Goal: Transaction & Acquisition: Book appointment/travel/reservation

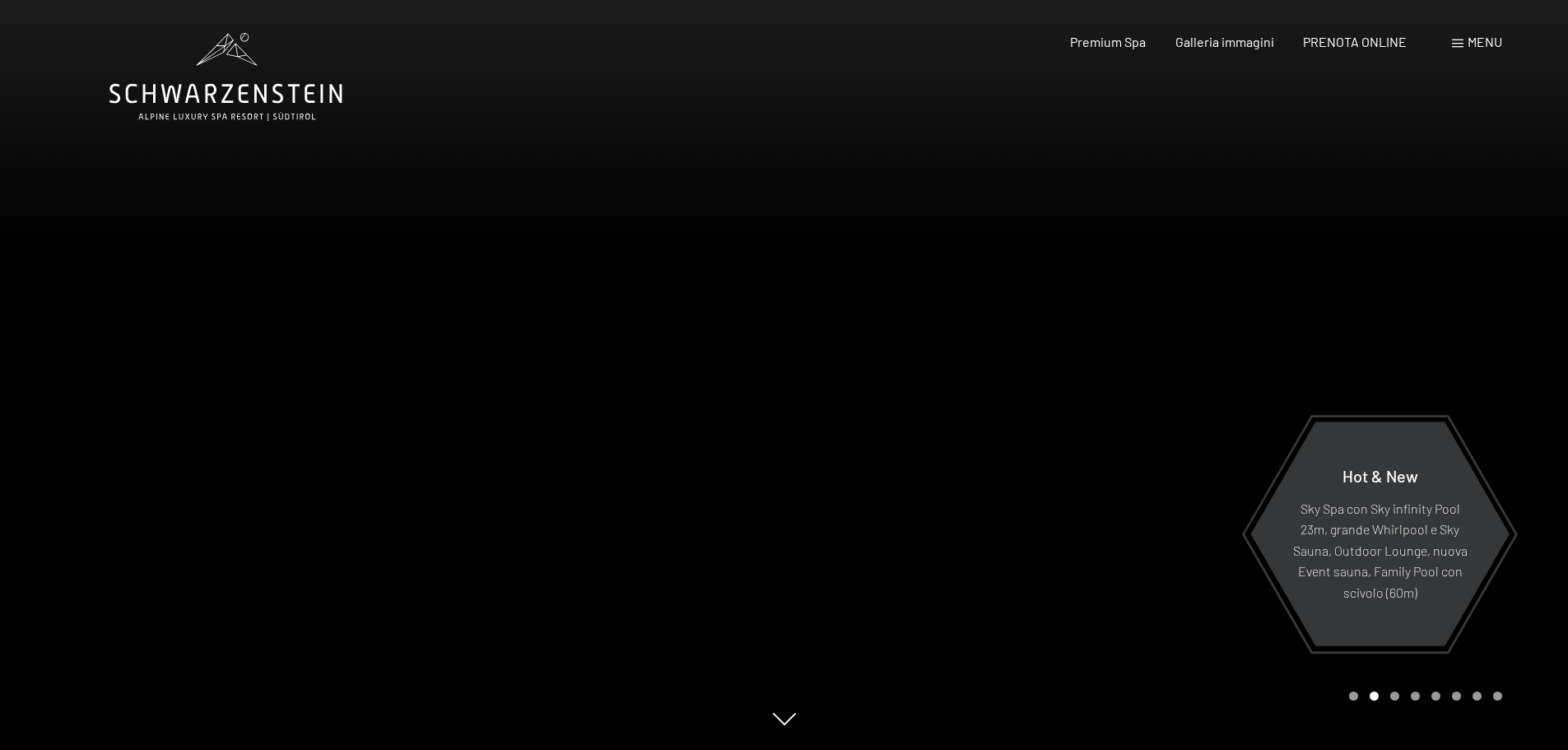
click at [1463, 43] on div "Menu" at bounding box center [1477, 42] width 50 height 18
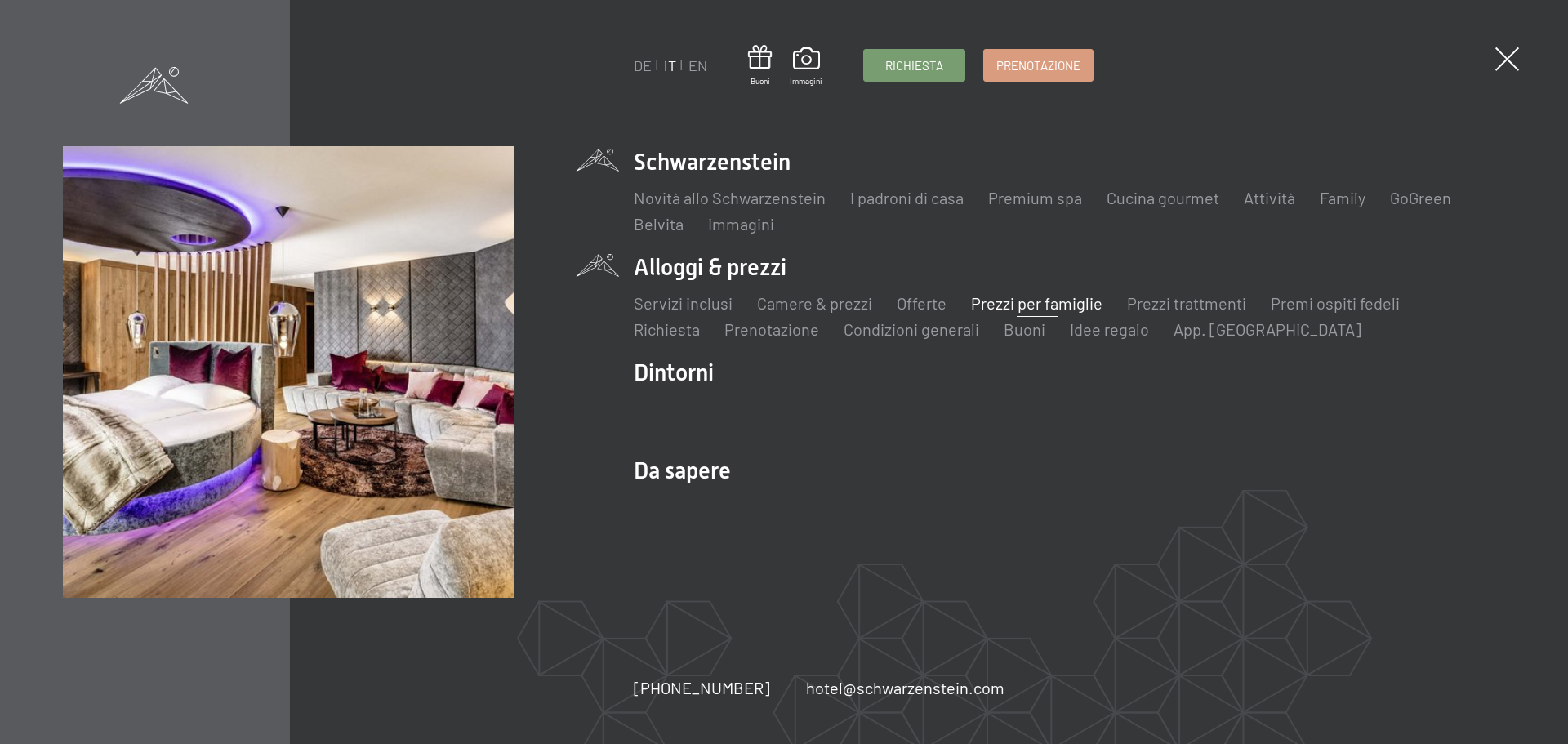
click at [1017, 303] on link "Prezzi per famiglie" at bounding box center [1036, 303] width 132 height 20
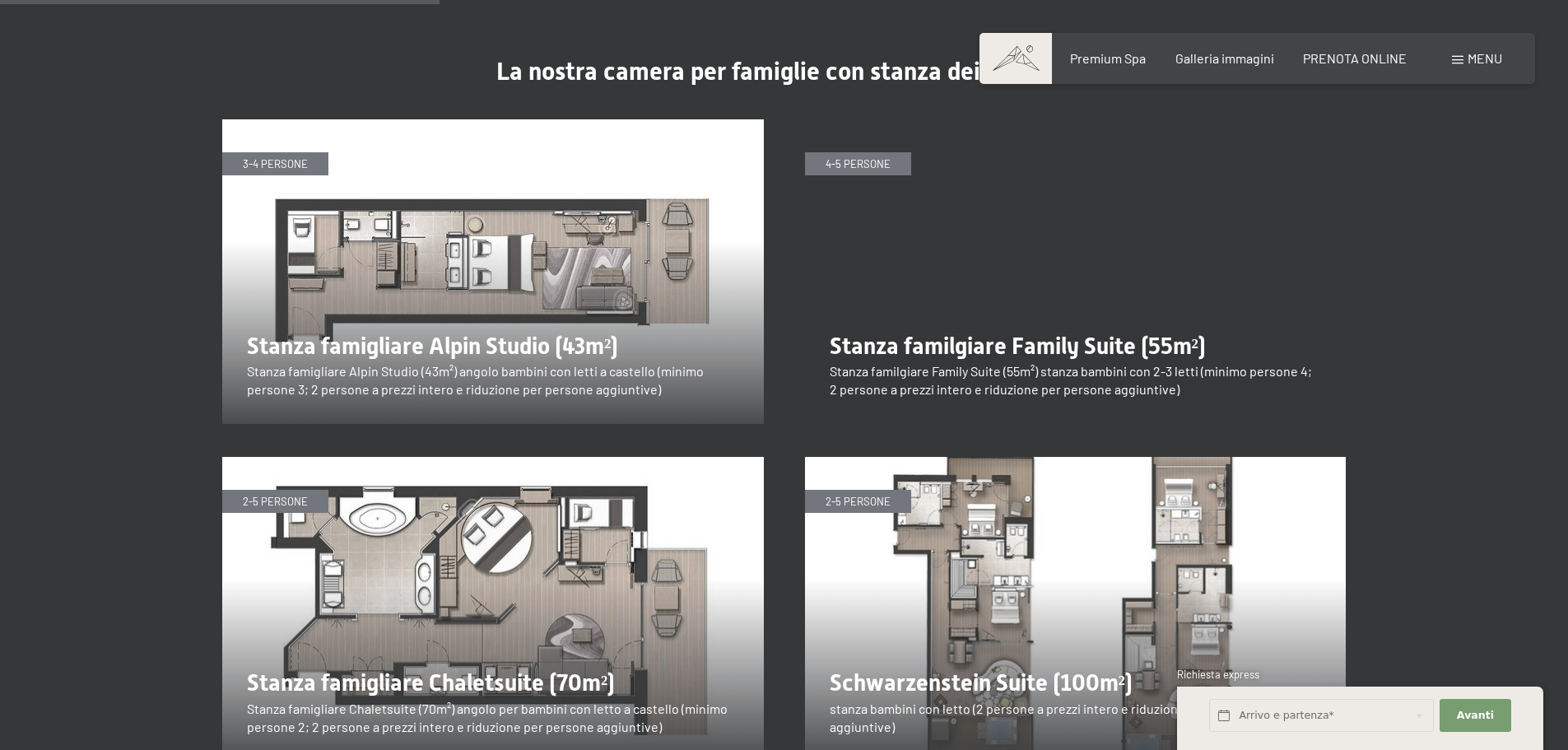
scroll to position [2058, 0]
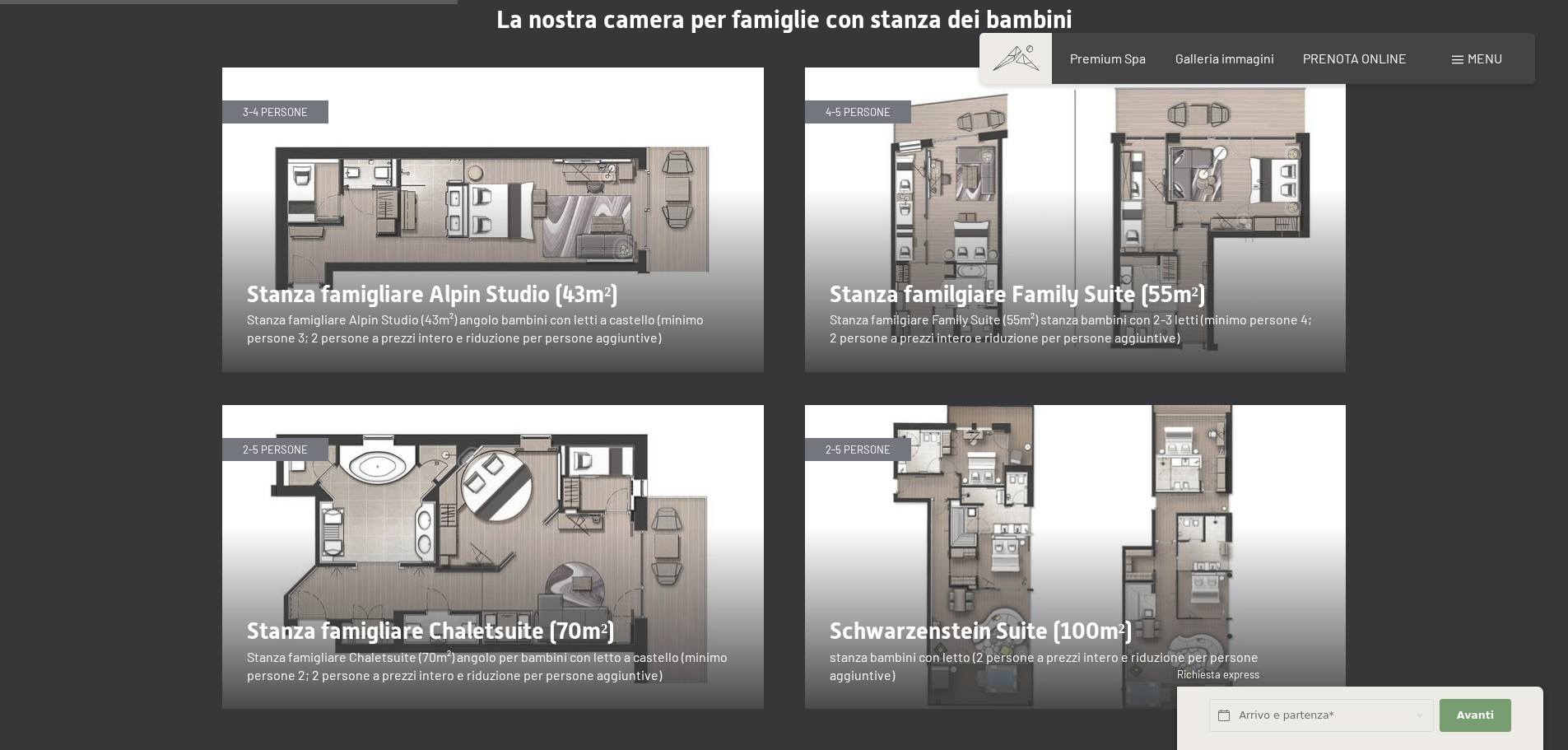
click at [258, 207] on img at bounding box center [493, 220] width 541 height 304
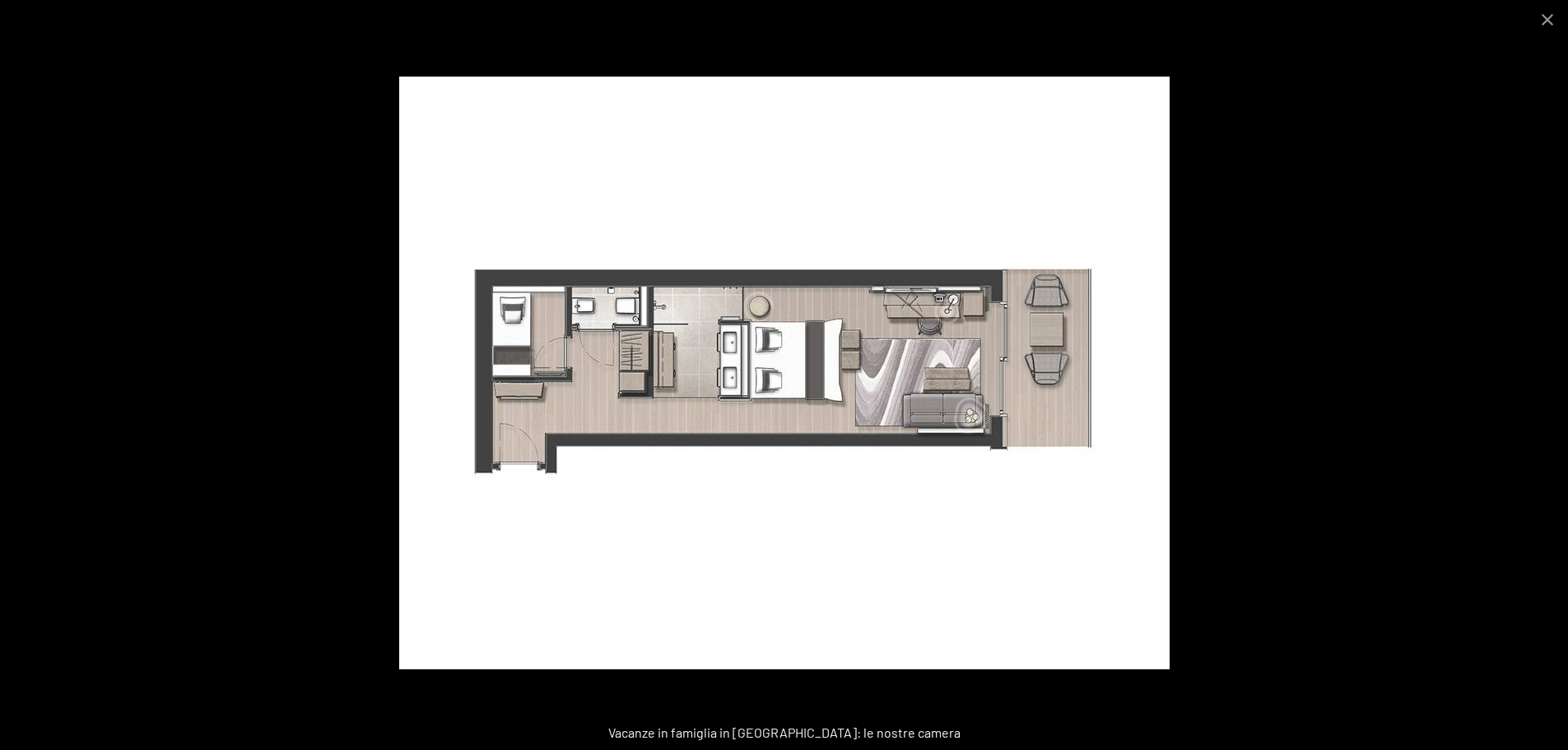
click at [747, 355] on img at bounding box center [784, 373] width 771 height 593
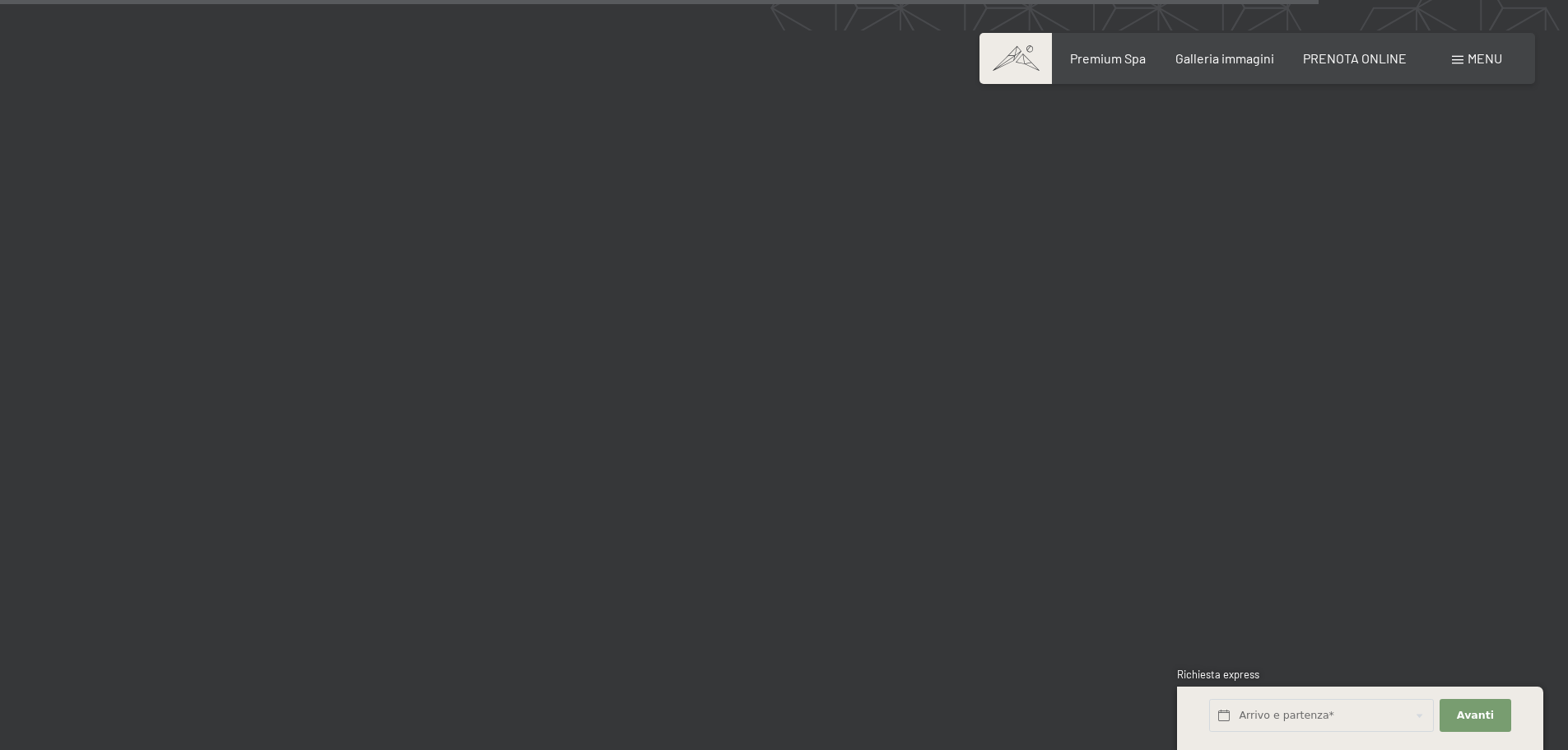
scroll to position [5928, 0]
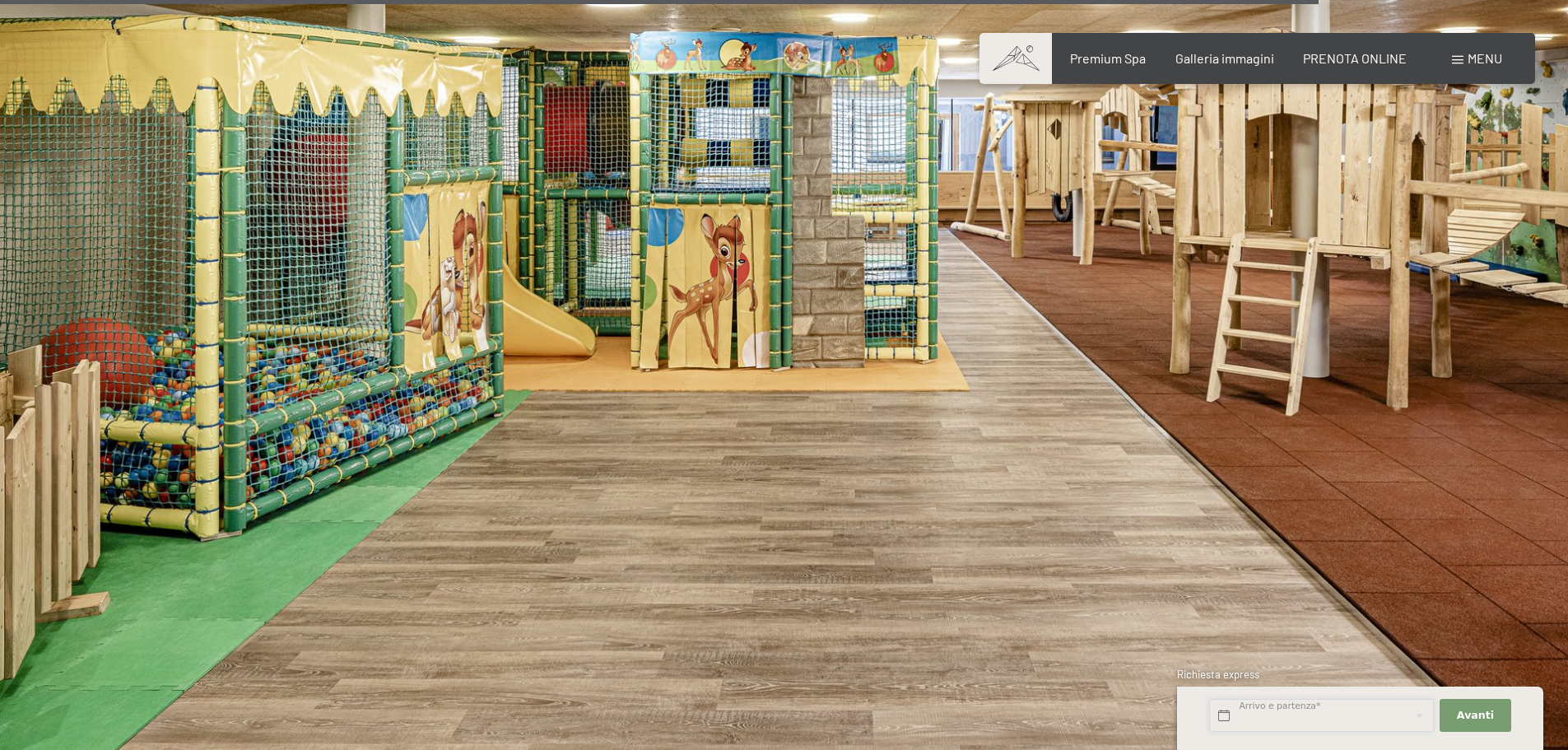
click at [1273, 713] on input "text" at bounding box center [1321, 715] width 225 height 34
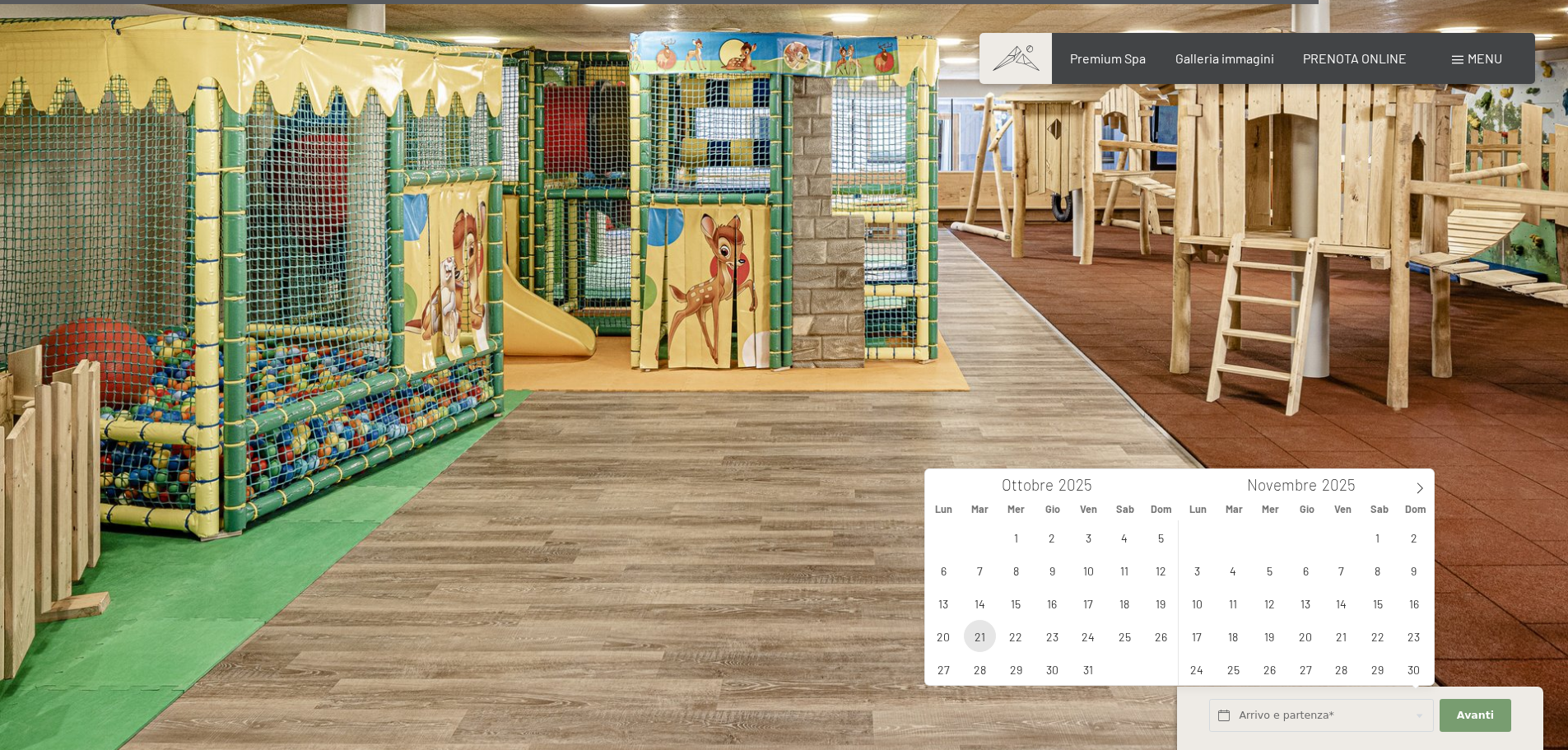
click at [968, 636] on span "21" at bounding box center [979, 635] width 32 height 32
click at [1049, 637] on span "23" at bounding box center [1052, 635] width 32 height 32
type input "Mar. 21/10/2025 - Gio. 23/10/2025"
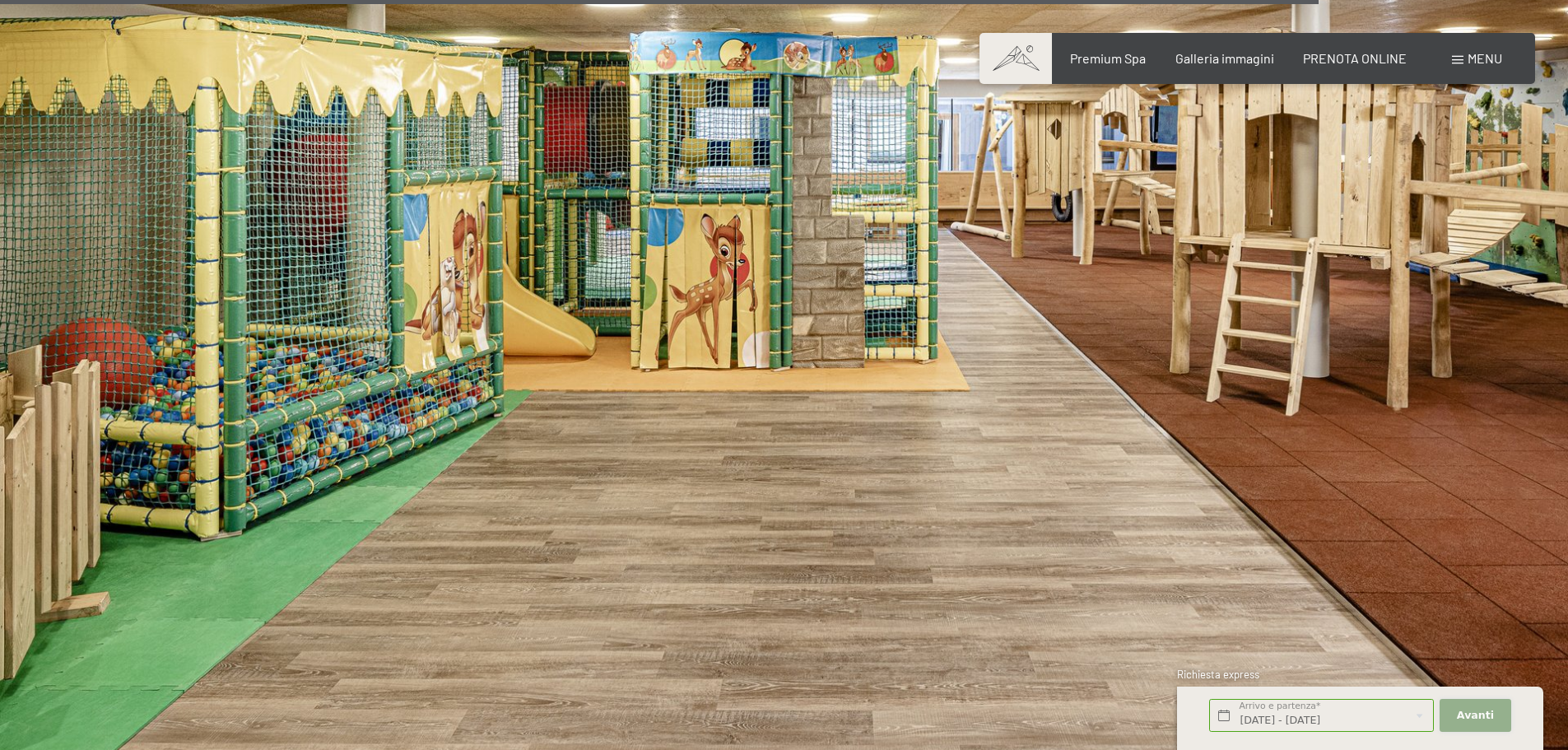
click at [1459, 716] on span "Avanti" at bounding box center [1475, 715] width 37 height 15
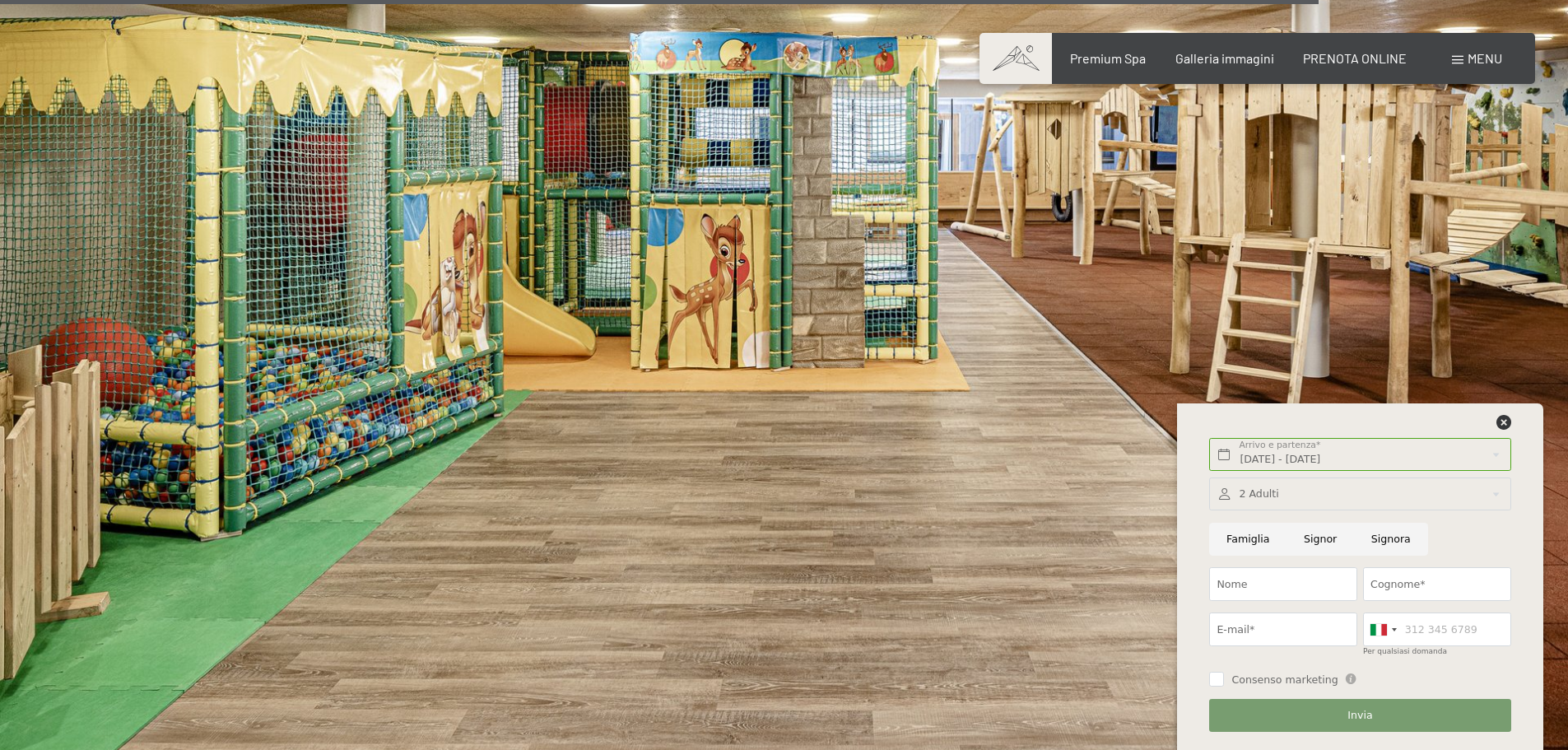
click at [1260, 534] on input "Famiglia" at bounding box center [1247, 540] width 77 height 34
radio input "true"
click at [1307, 587] on input "Nome" at bounding box center [1283, 584] width 149 height 34
type input "Gabriele"
type input "Gambino"
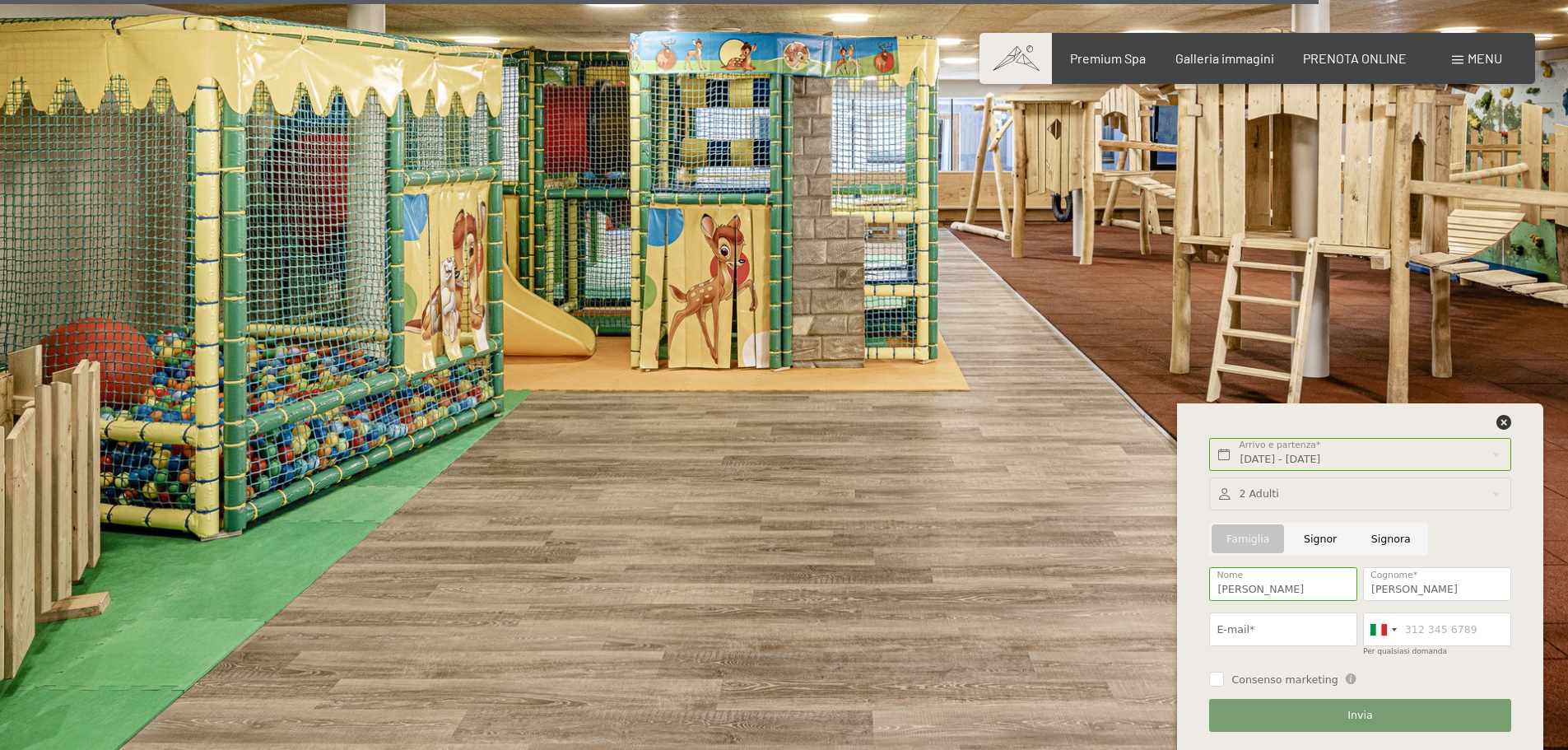
click at [1273, 503] on div at bounding box center [1360, 494] width 301 height 34
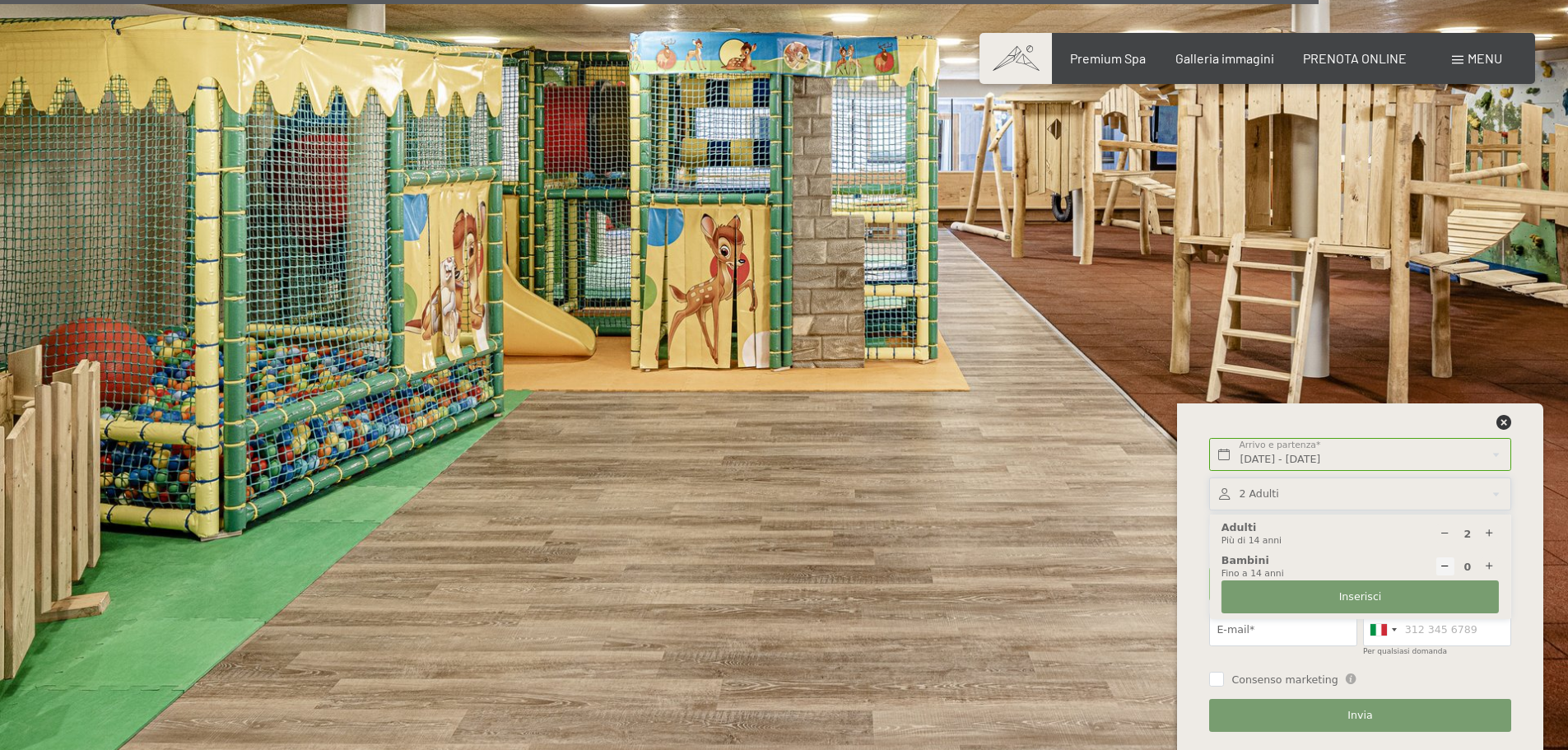
click at [1485, 561] on icon at bounding box center [1489, 567] width 10 height 10
type input "1"
select select
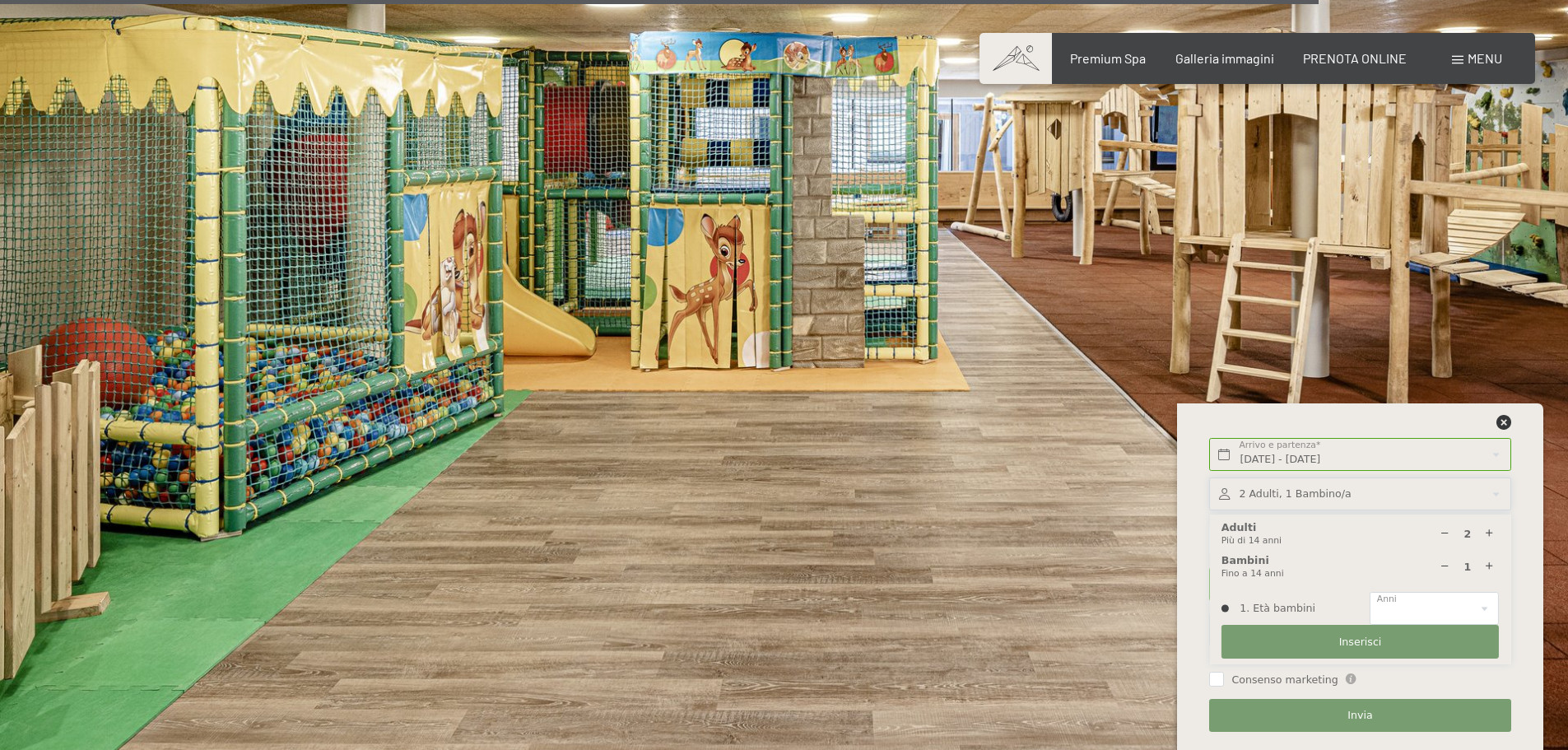
click at [1485, 561] on icon at bounding box center [1489, 567] width 10 height 10
type input "2"
select select
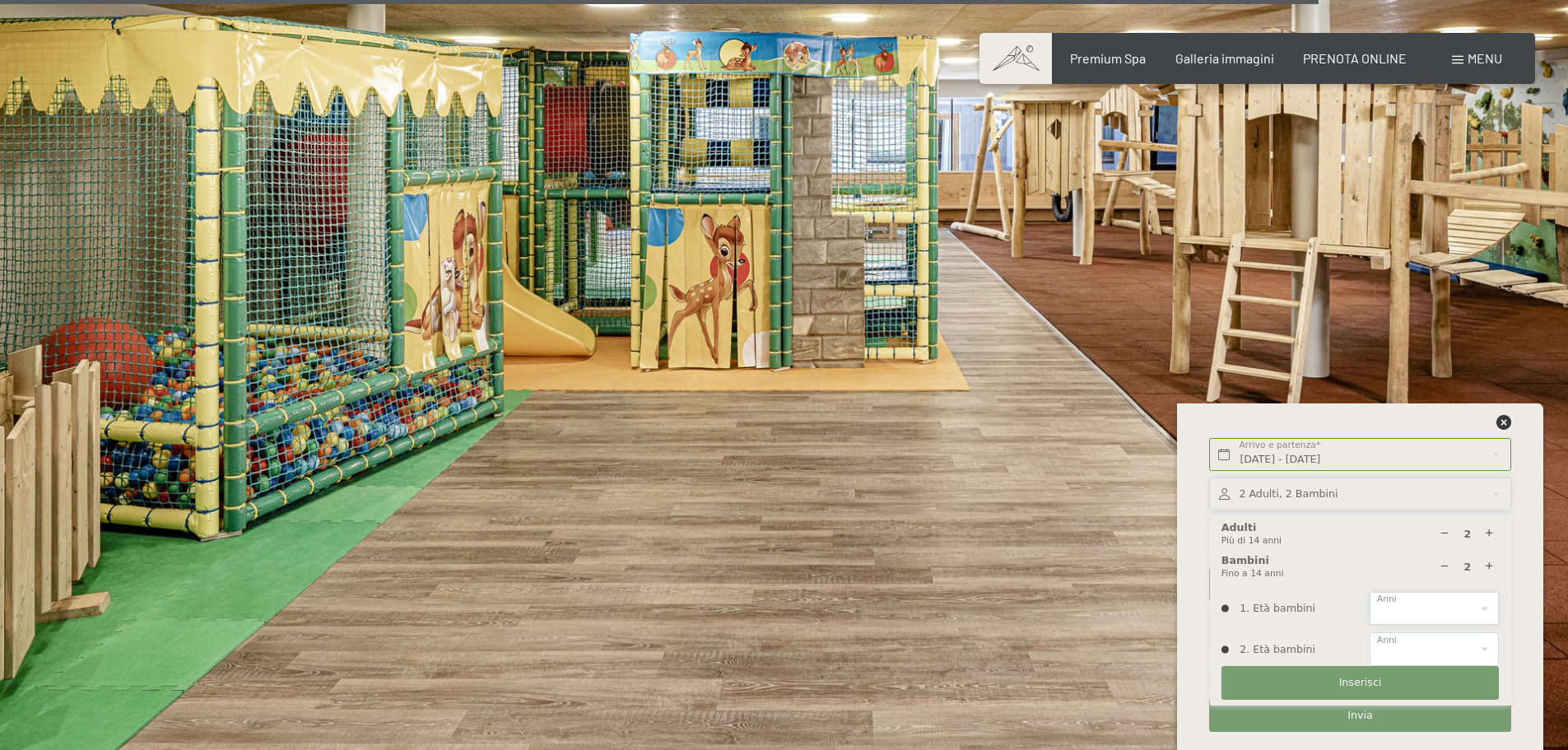
click at [1479, 606] on select "0 1 2 3 4 5 6 7 8 9 10 11 12 13 14" at bounding box center [1433, 608] width 129 height 34
select select "7"
click at [1369, 592] on select "0 1 2 3 4 5 6 7 8 9 10 11 12 13 14" at bounding box center [1433, 608] width 129 height 34
click at [1459, 640] on select "0 1 2 3 4 5 6 7 8 9 10 11 12 13 14" at bounding box center [1433, 649] width 129 height 34
select select "13"
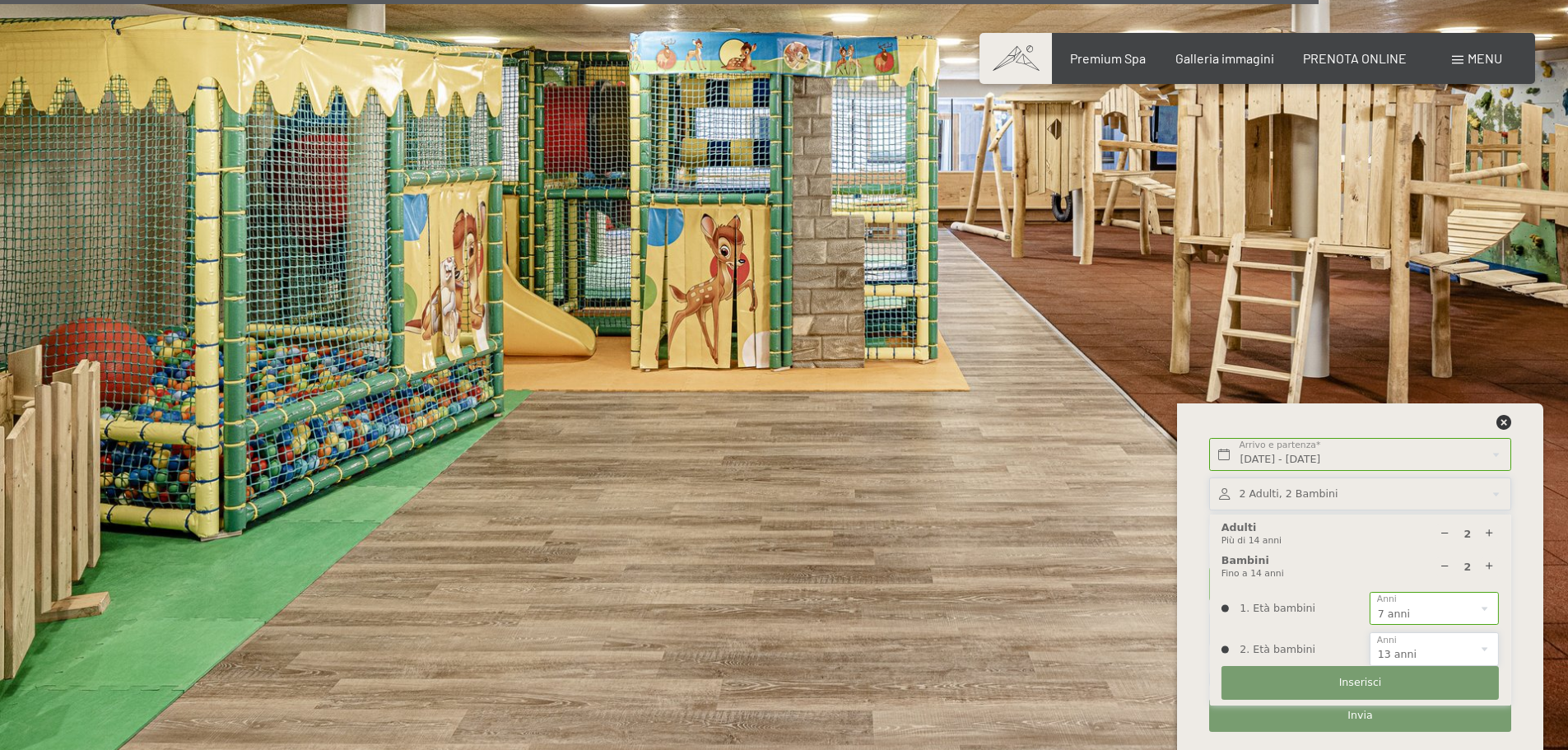
click at [1369, 633] on select "0 1 2 3 4 5 6 7 8 9 10 11 12 13 14" at bounding box center [1433, 649] width 129 height 34
click at [1416, 680] on button "Inserisci" at bounding box center [1360, 682] width 277 height 34
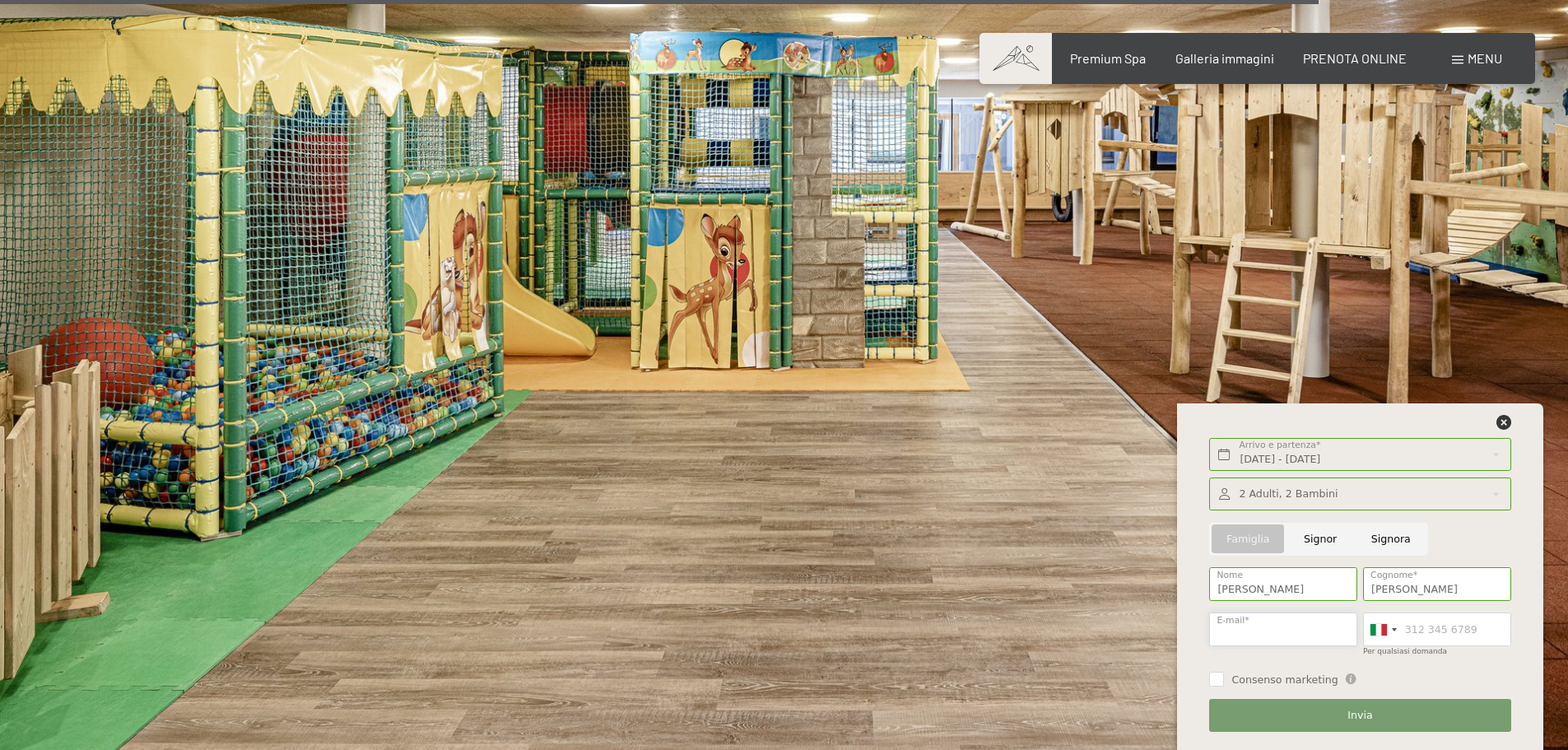
click at [1297, 632] on input "E-mail*" at bounding box center [1283, 629] width 149 height 34
type input "gabrielegambino@live.com"
click at [1401, 706] on button "Invia" at bounding box center [1360, 715] width 301 height 34
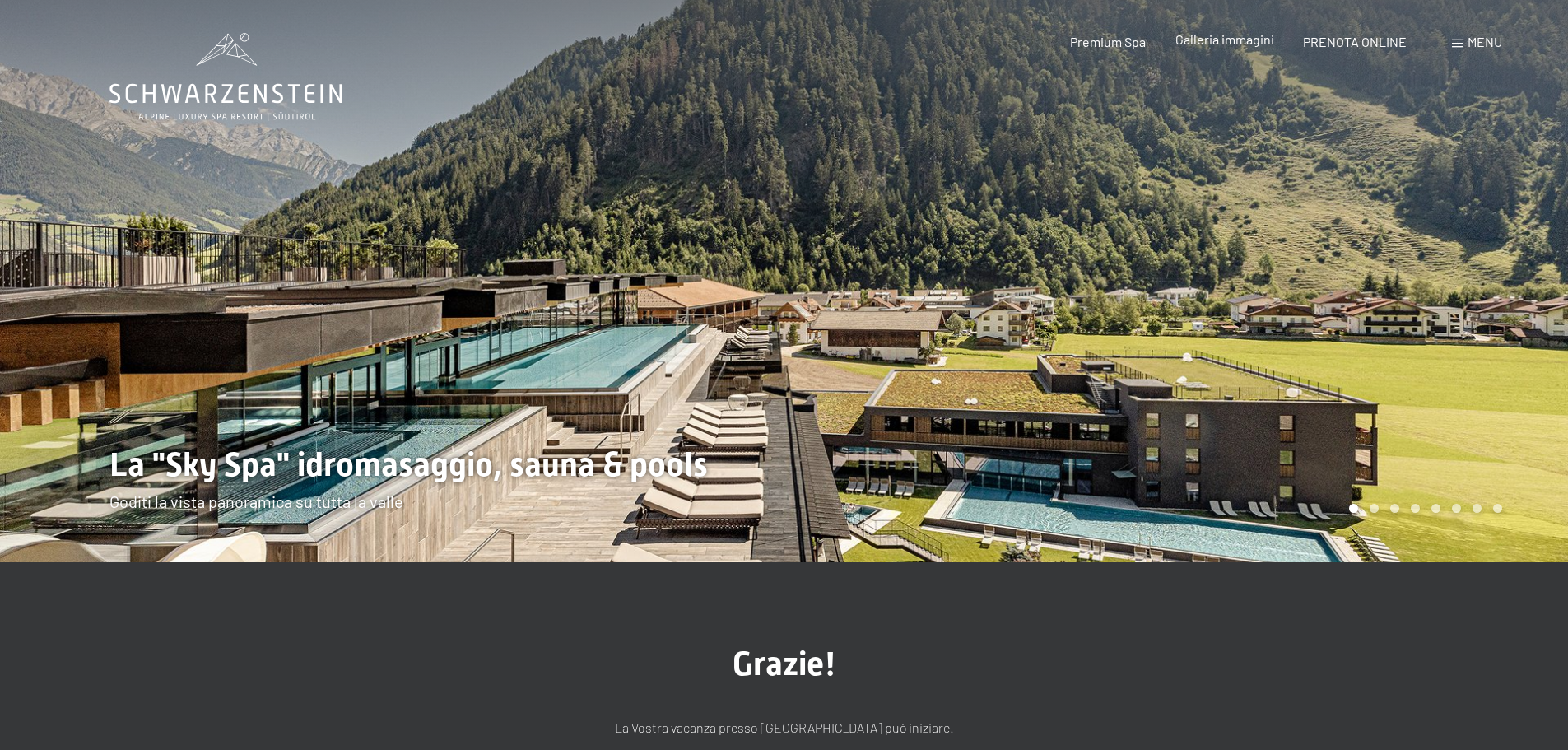
click at [1182, 43] on span "Galleria immagini" at bounding box center [1225, 39] width 99 height 16
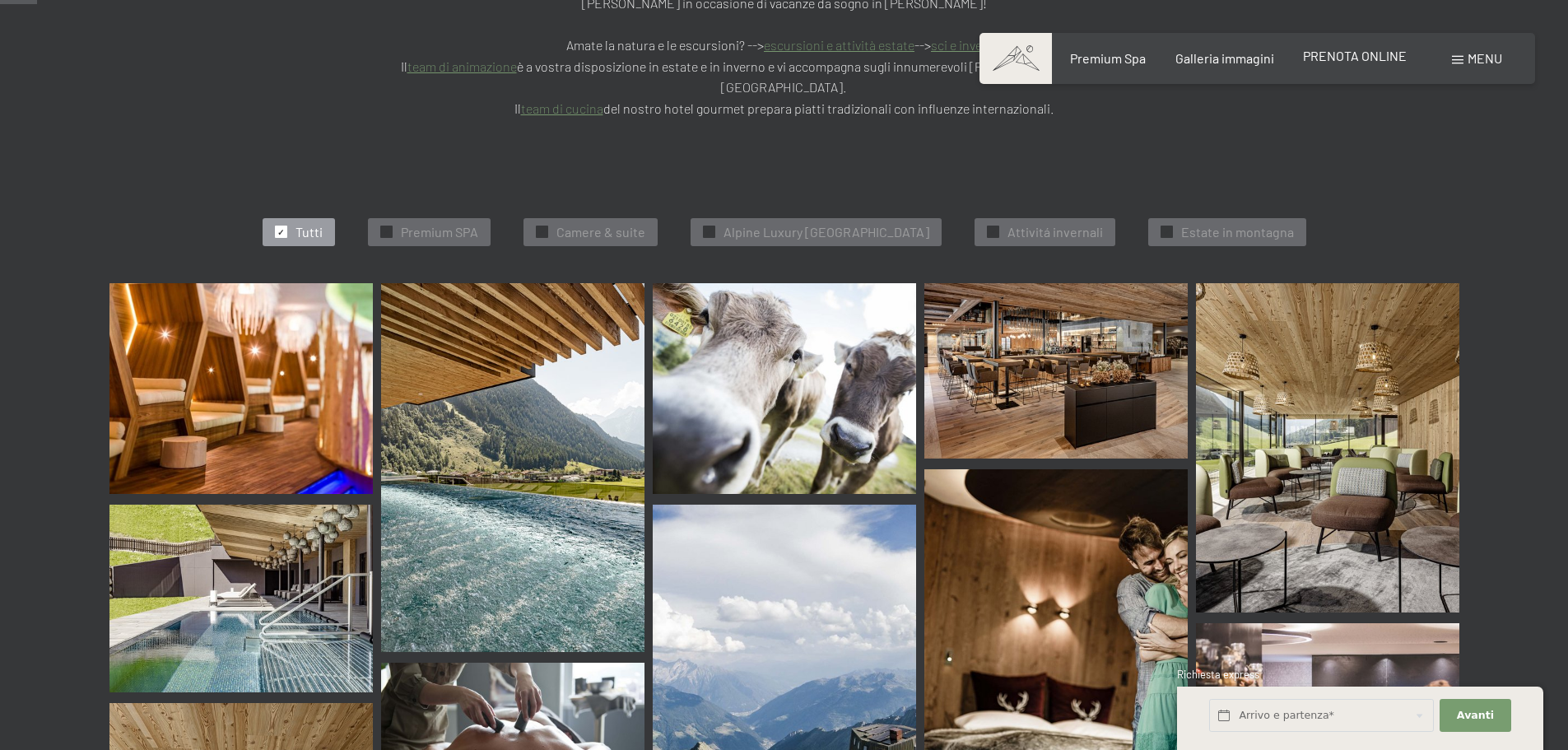
click at [1324, 55] on span "PRENOTA ONLINE" at bounding box center [1354, 56] width 103 height 16
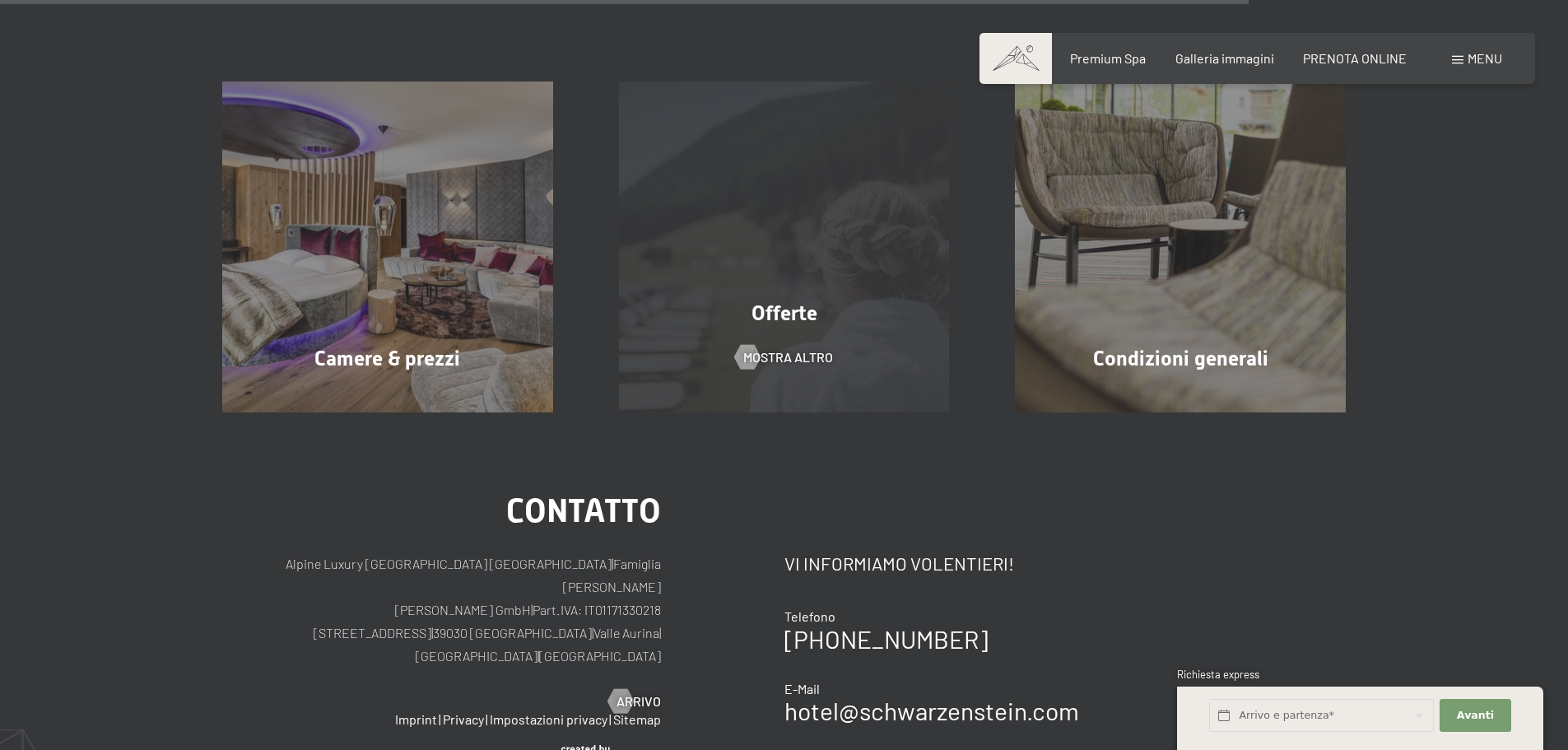
scroll to position [1350, 0]
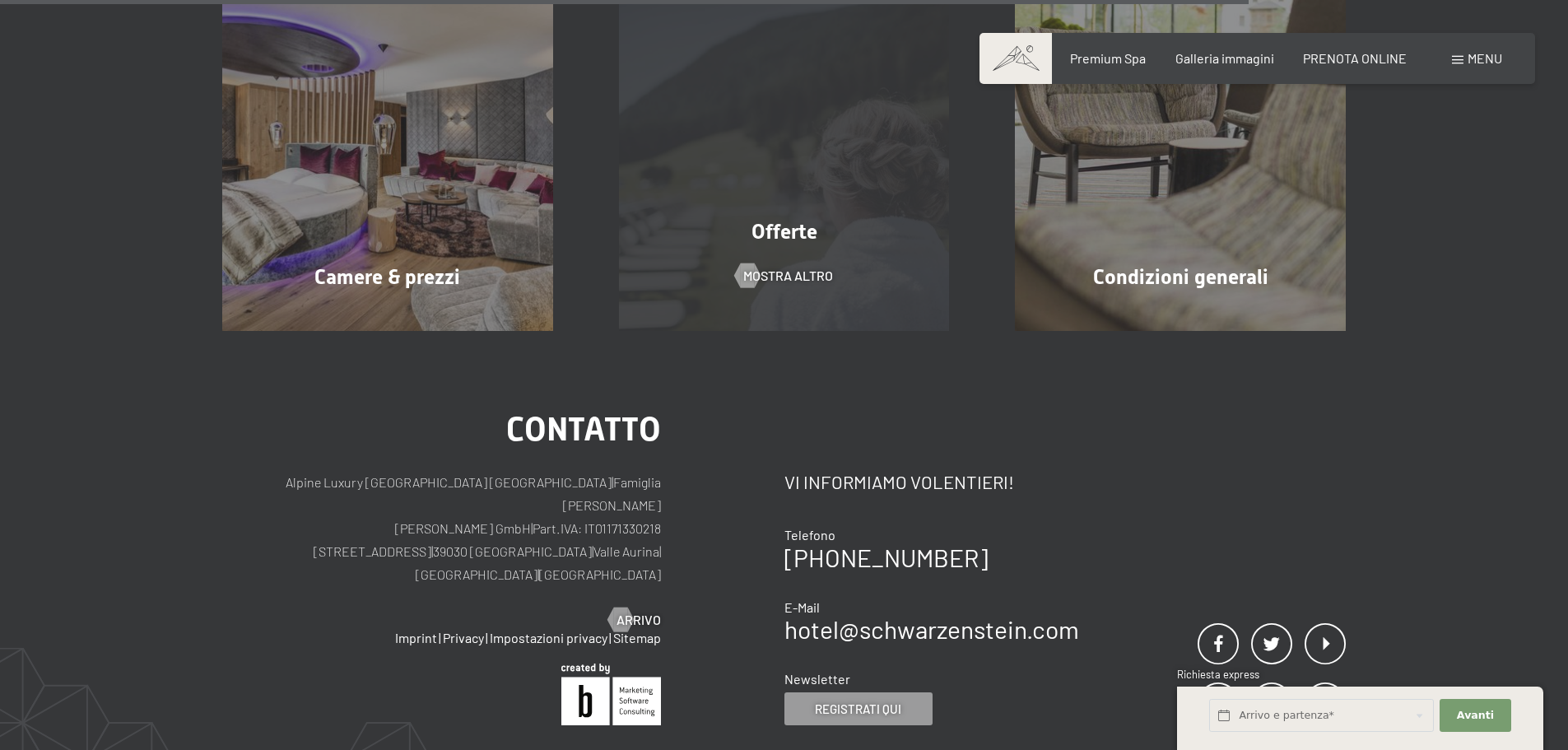
click at [810, 311] on div "Offerte mostra altro" at bounding box center [784, 165] width 397 height 331
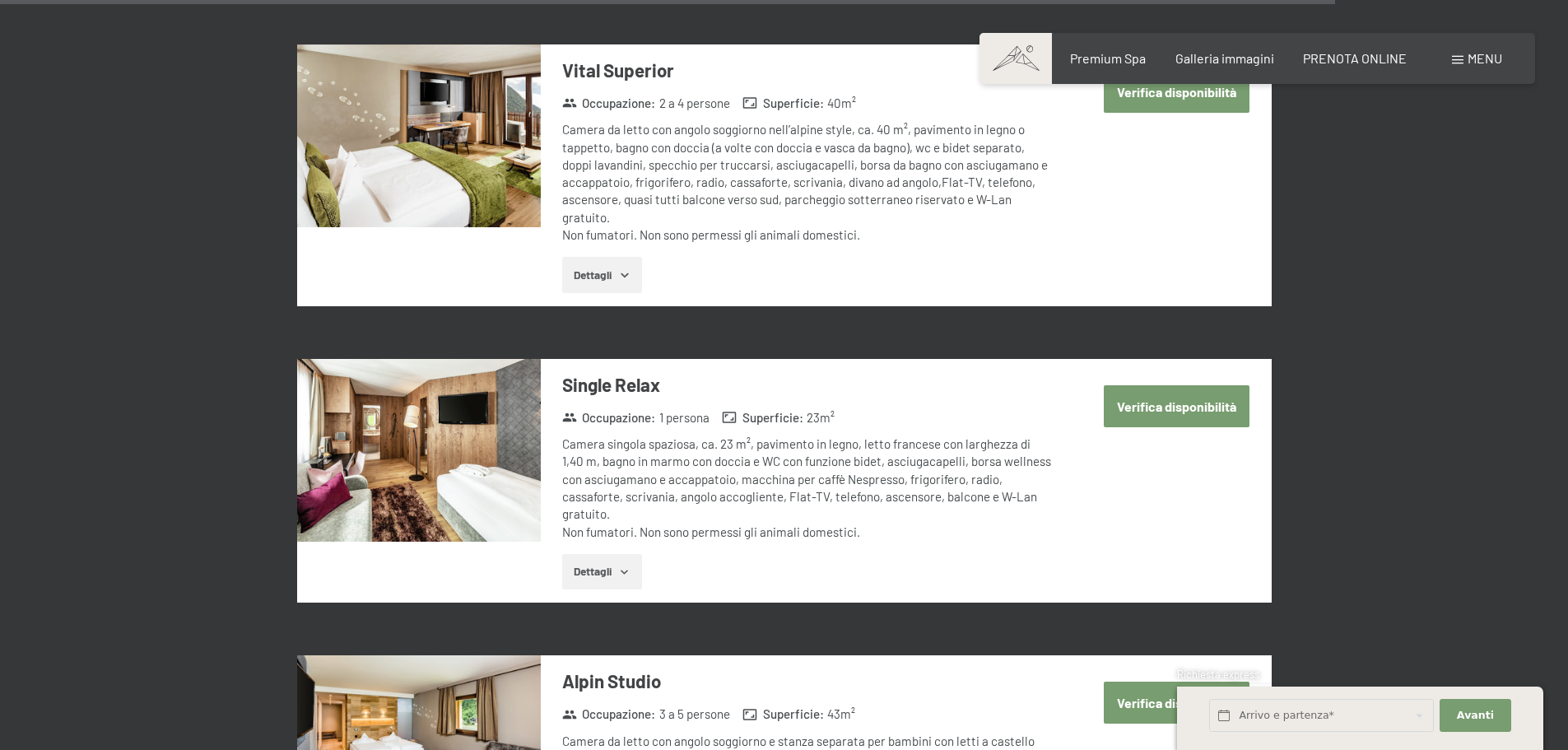
scroll to position [3800, 0]
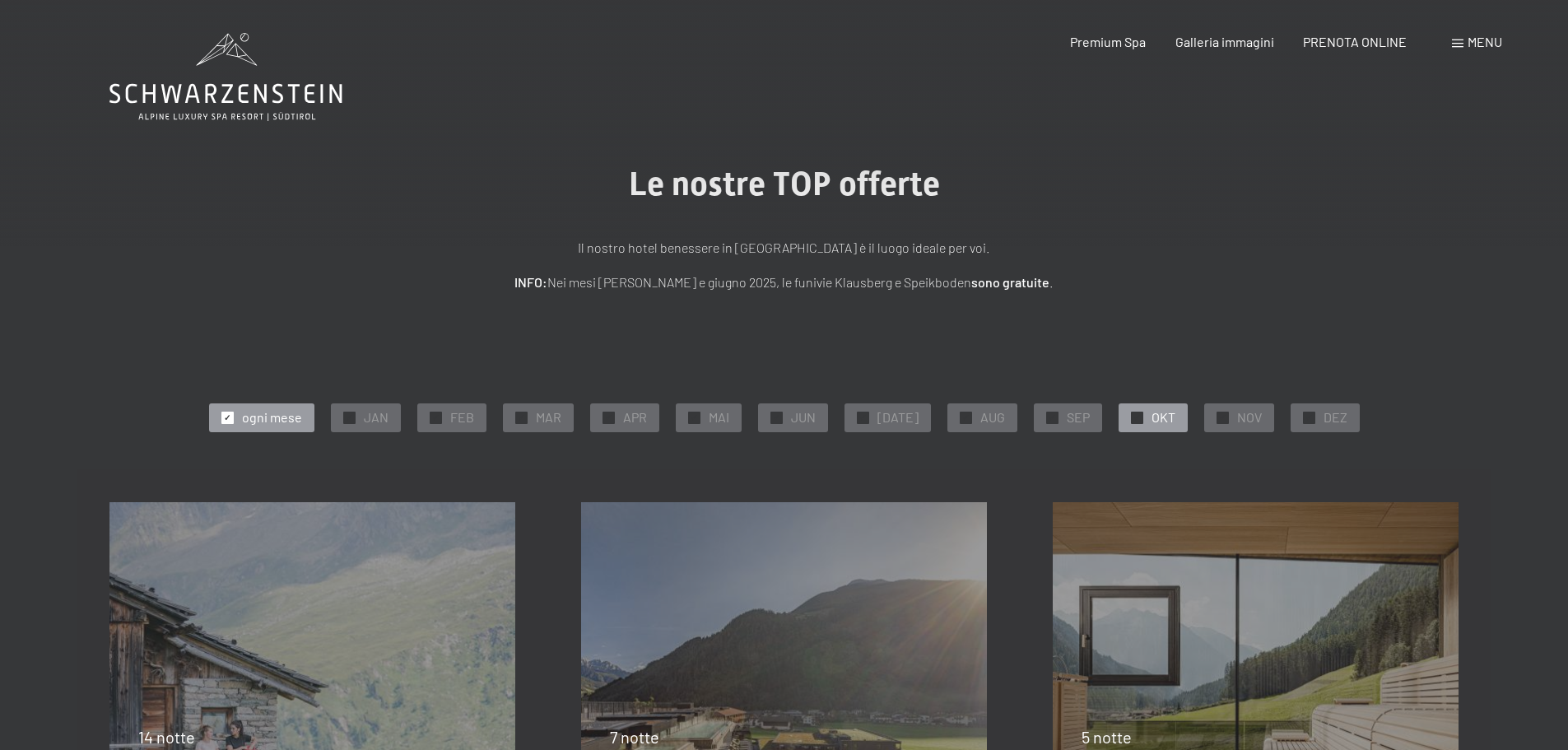
click at [1132, 414] on div at bounding box center [1137, 418] width 12 height 12
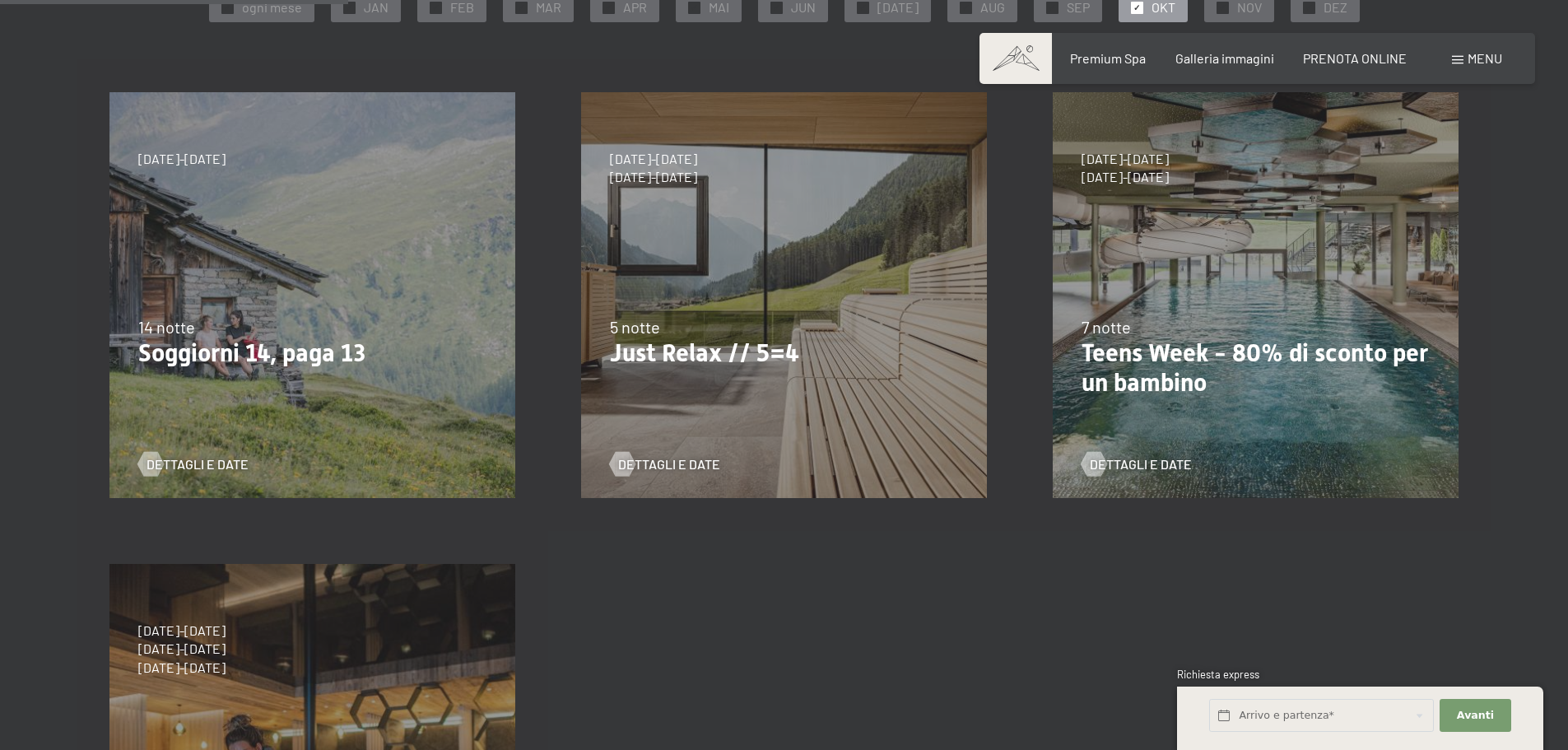
scroll to position [329, 0]
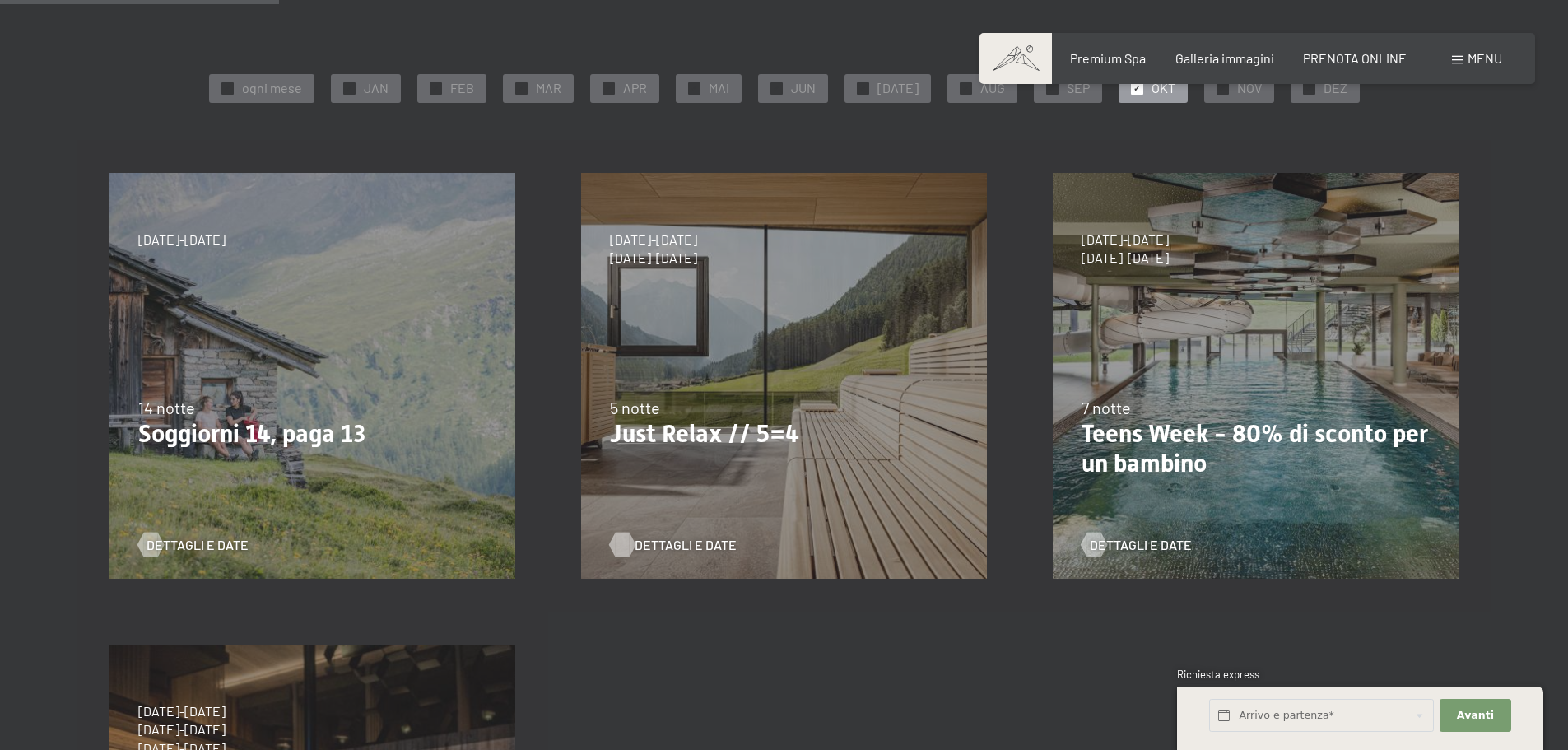
click at [698, 541] on span "Dettagli e Date" at bounding box center [685, 545] width 102 height 18
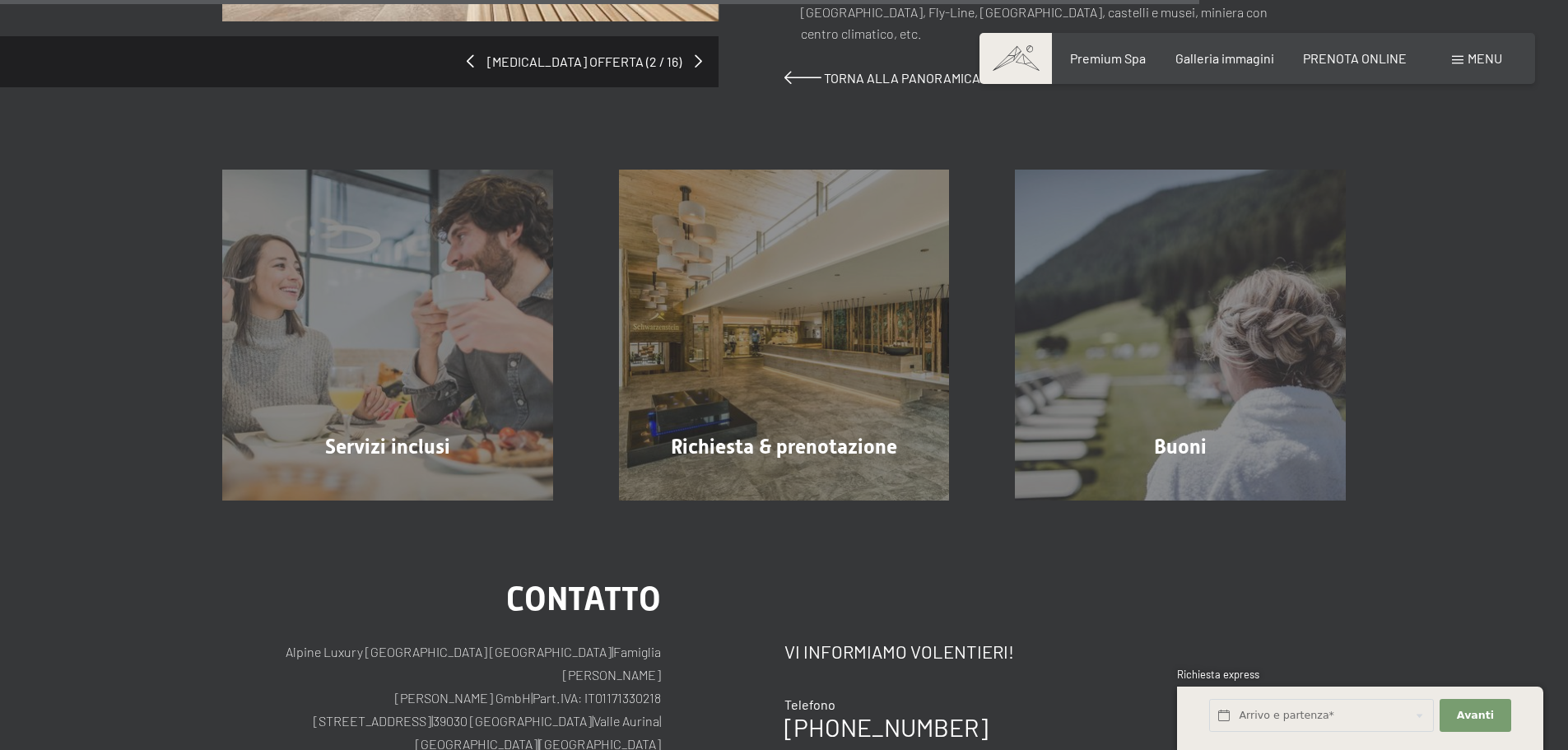
scroll to position [1564, 0]
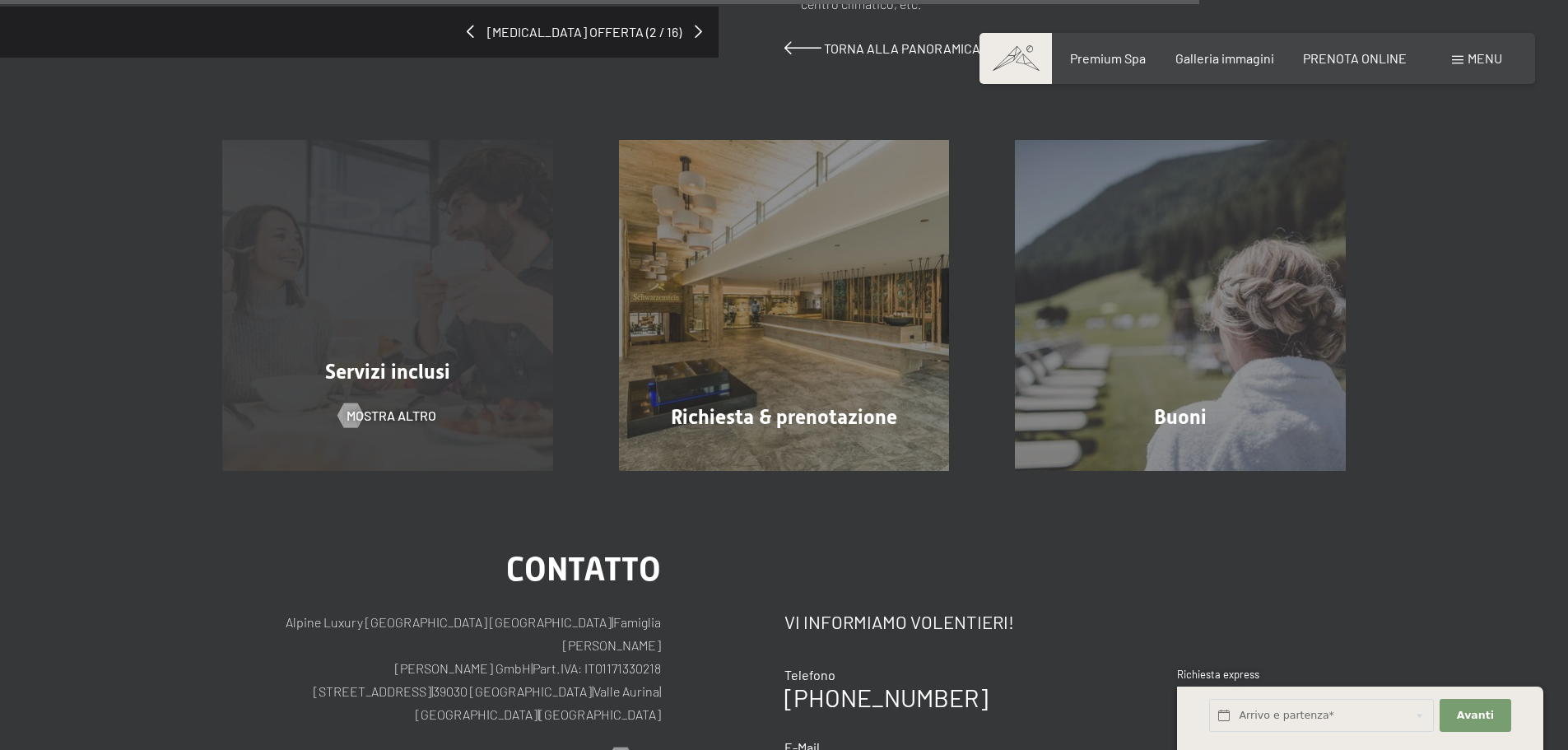
click at [227, 247] on div "Servizi inclusi mostra altro" at bounding box center [387, 305] width 397 height 331
